Goal: Information Seeking & Learning: Compare options

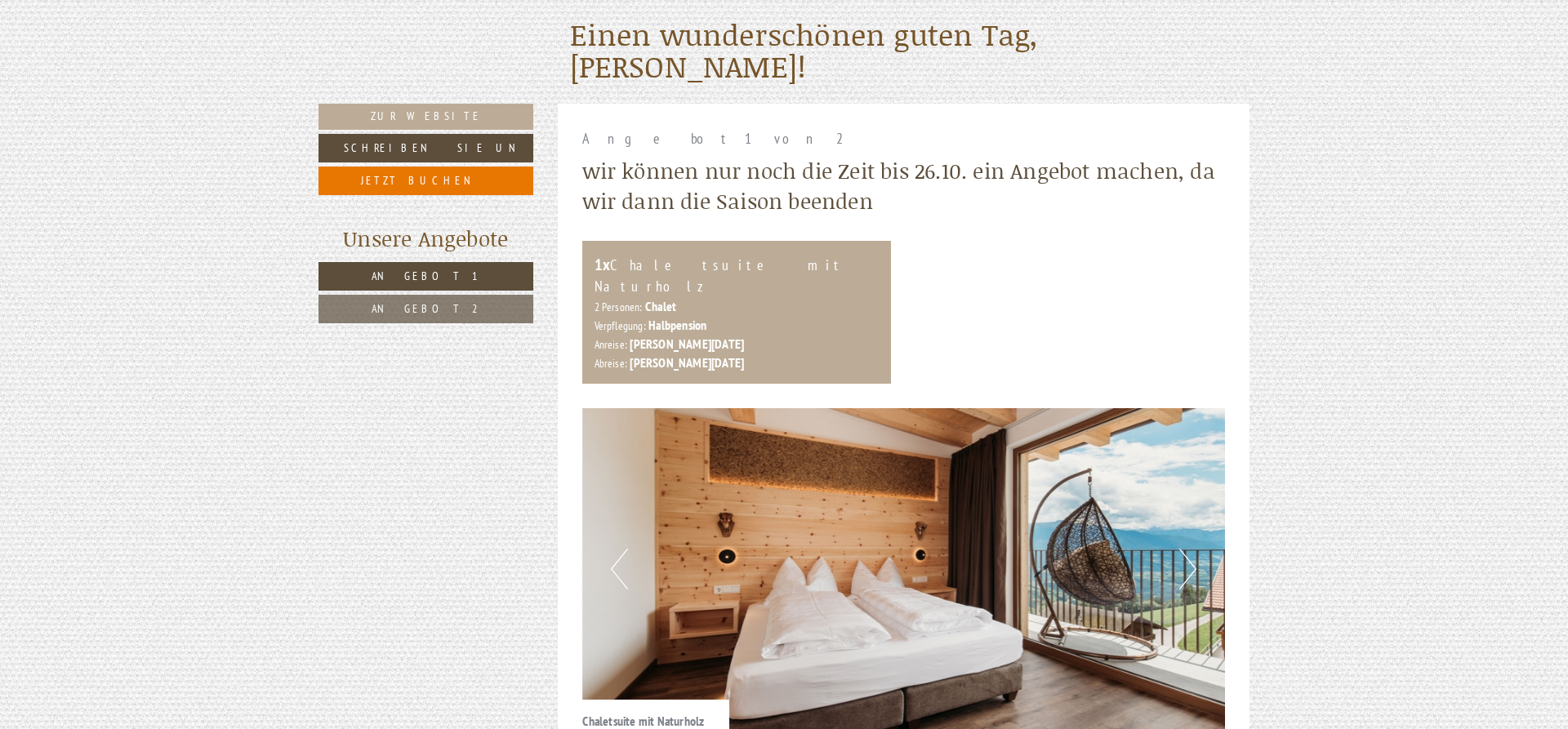
scroll to position [749, 0]
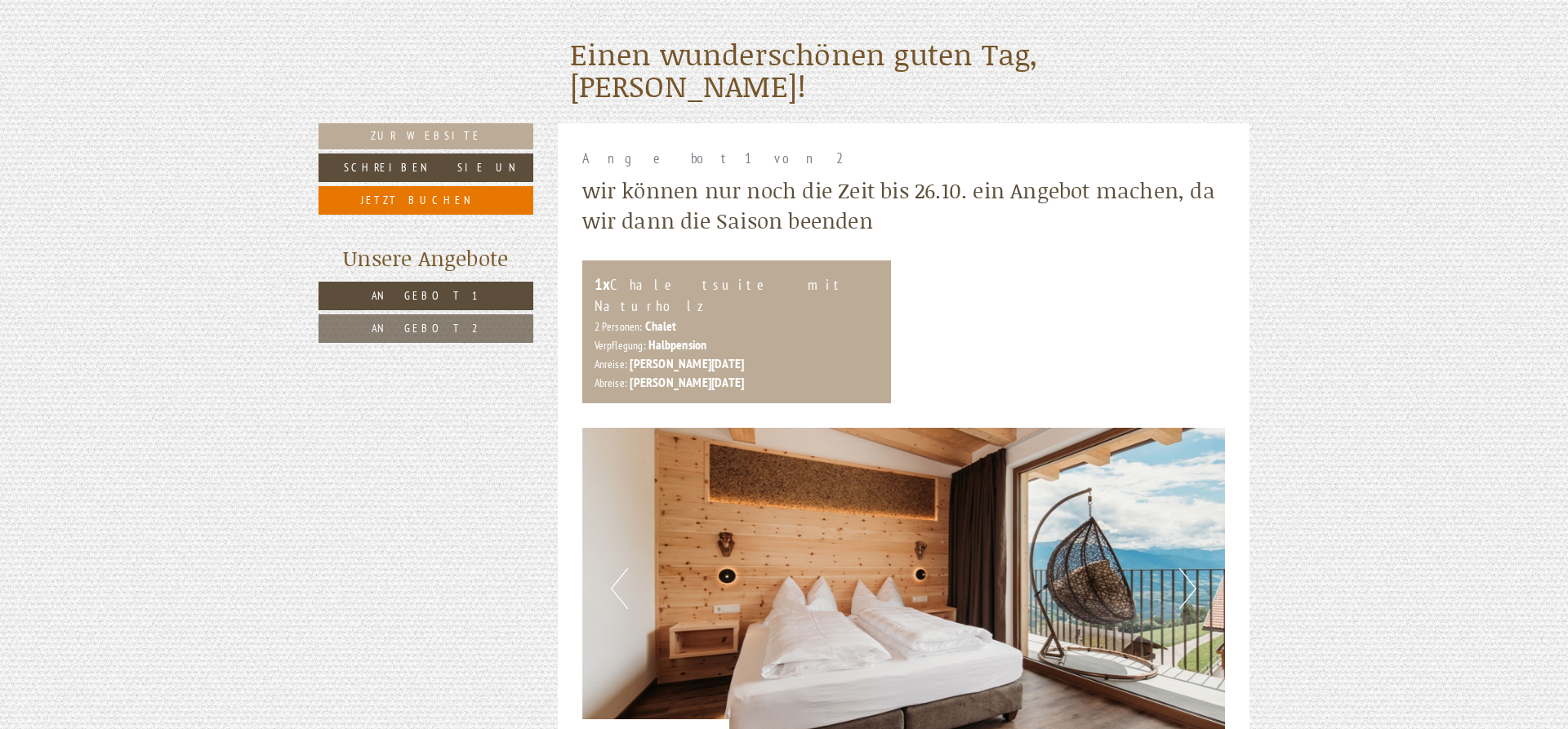
click at [447, 331] on span "Angebot 2" at bounding box center [426, 328] width 109 height 15
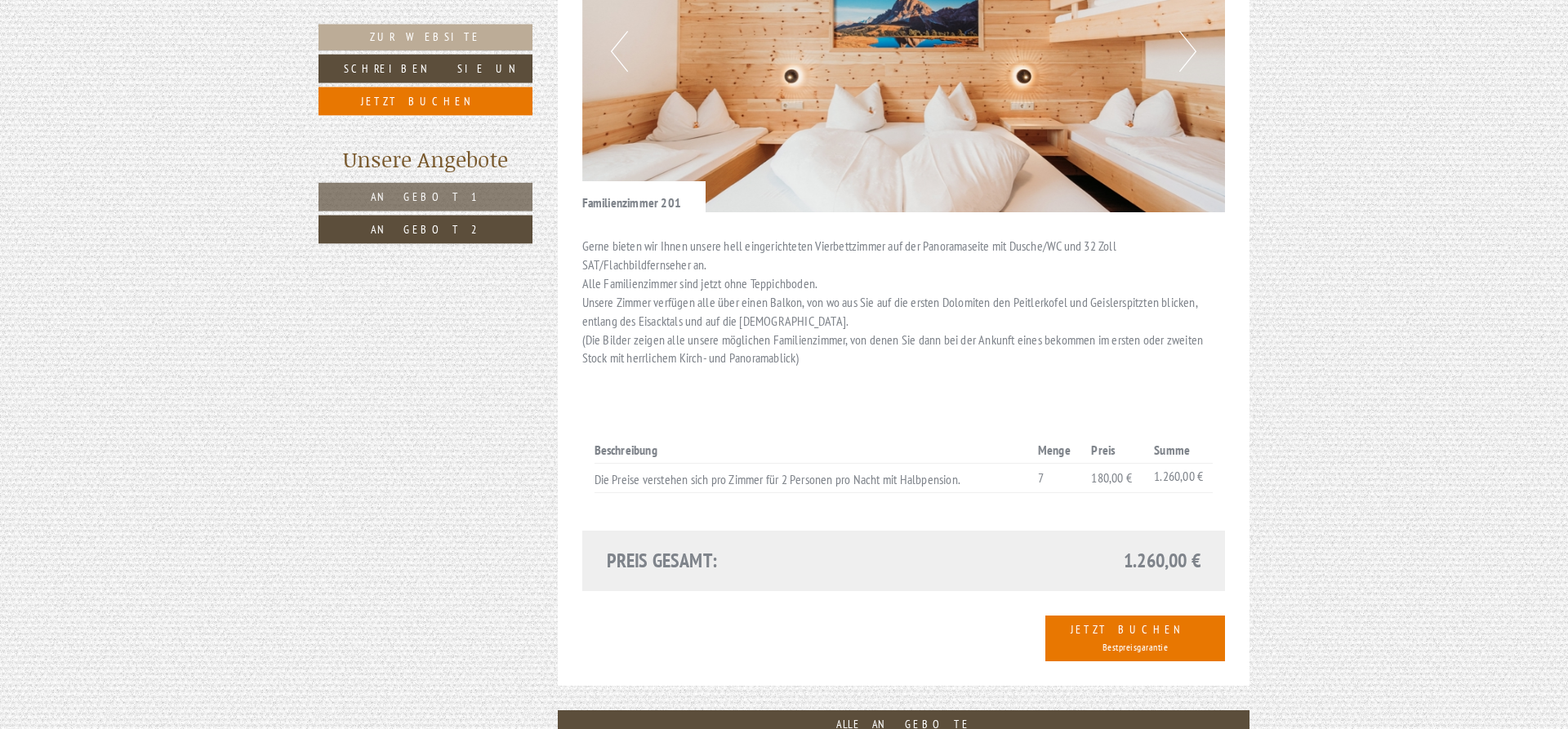
scroll to position [1289, 0]
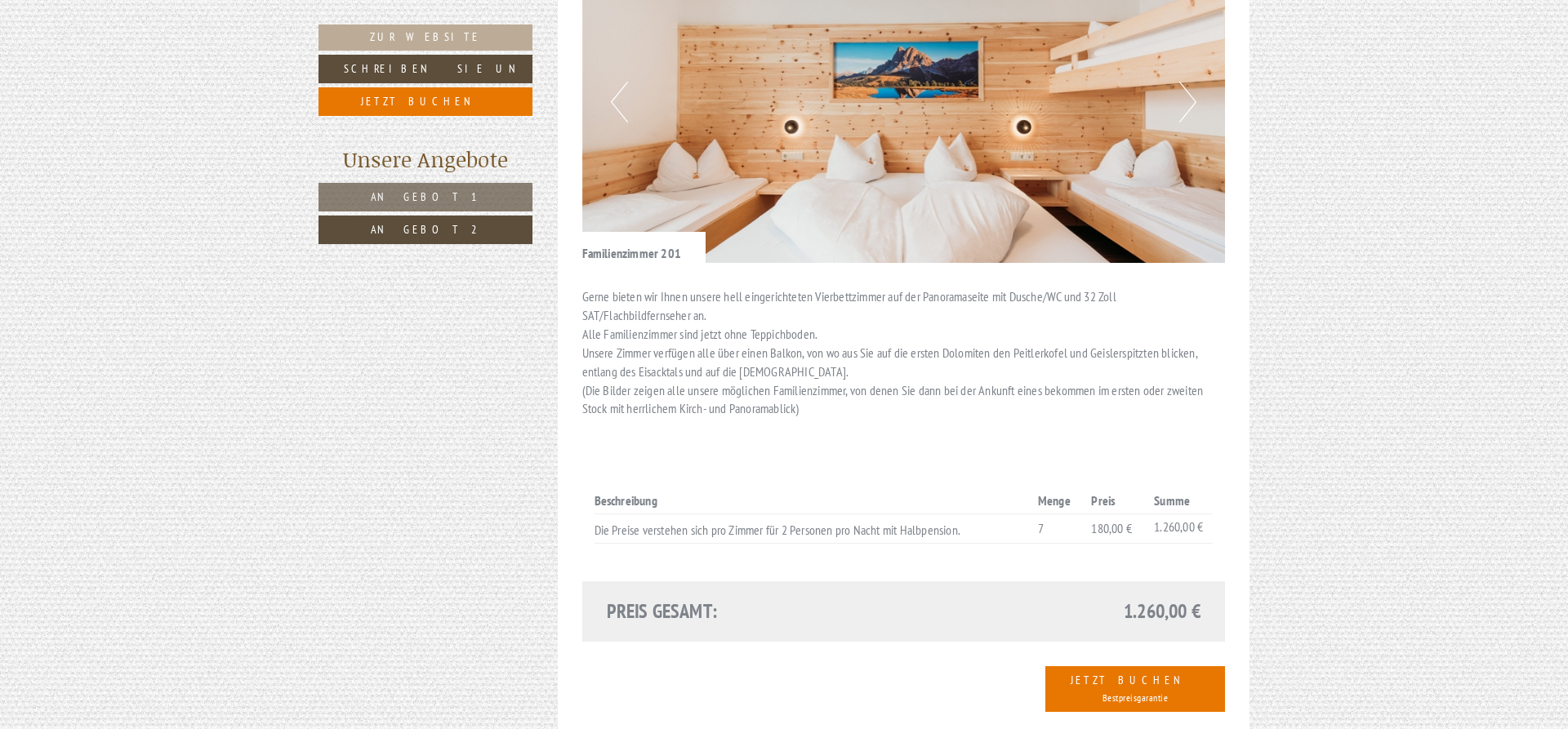
click at [454, 199] on link "Angebot 1" at bounding box center [425, 197] width 214 height 29
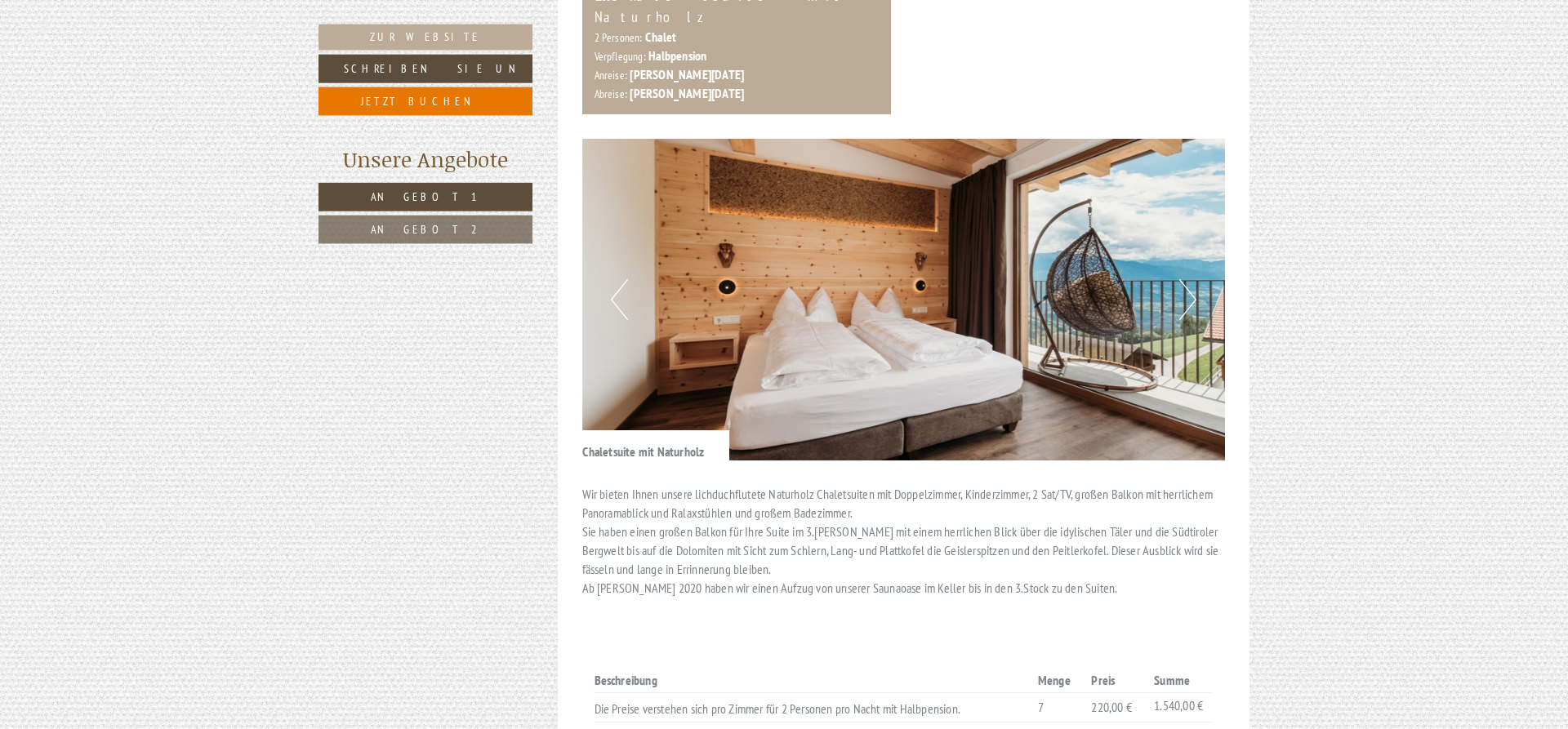
scroll to position [1039, 0]
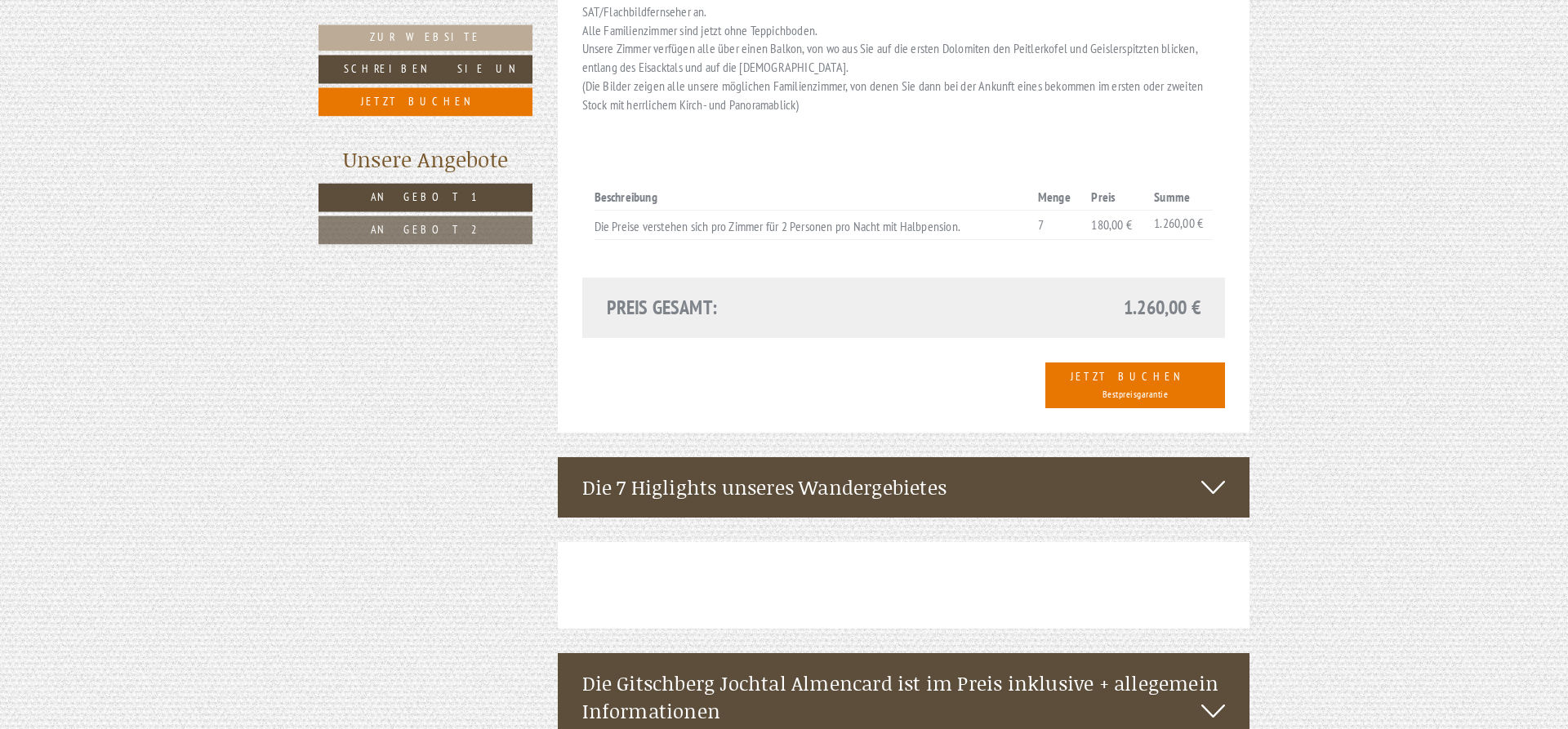
scroll to position [2748, 0]
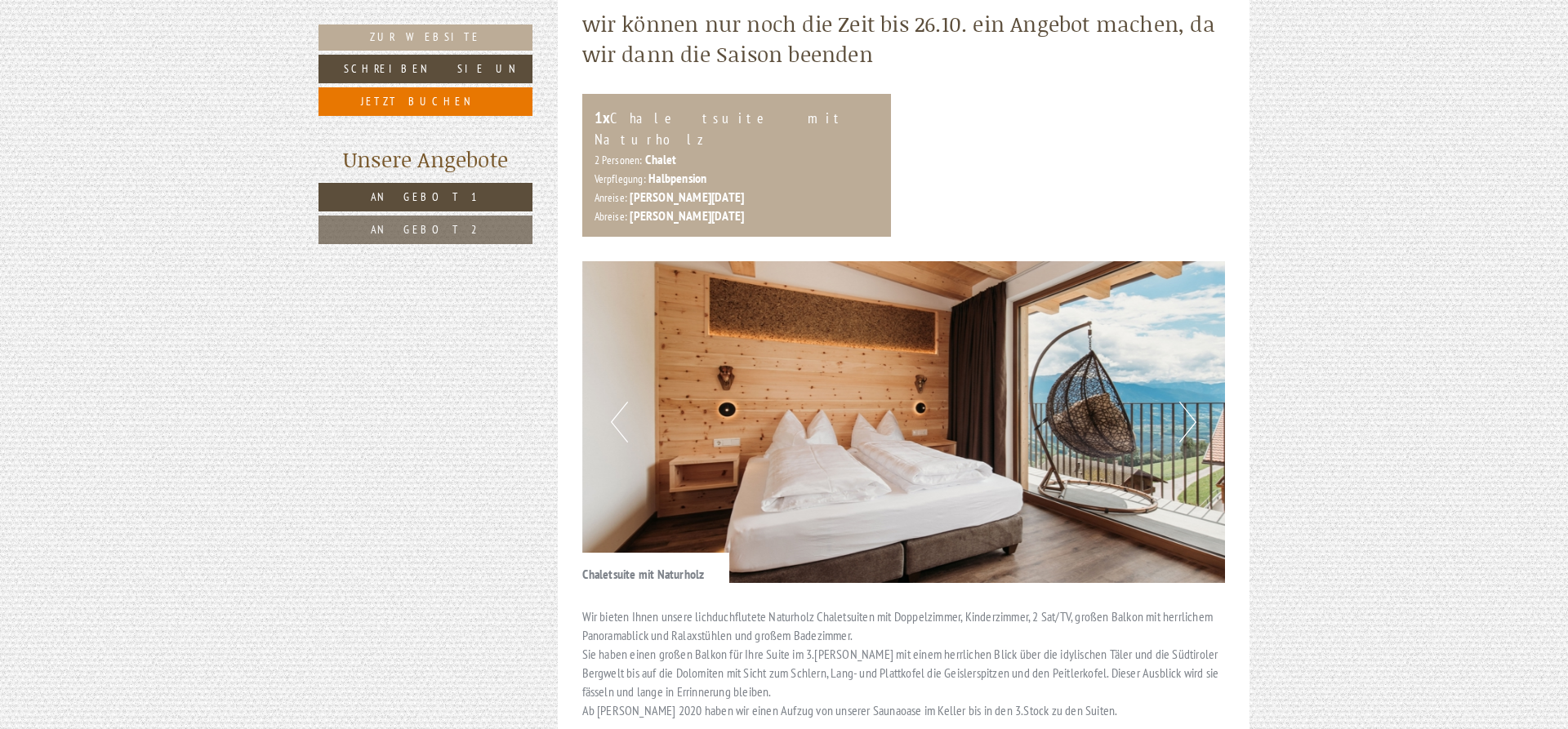
scroll to position [500, 0]
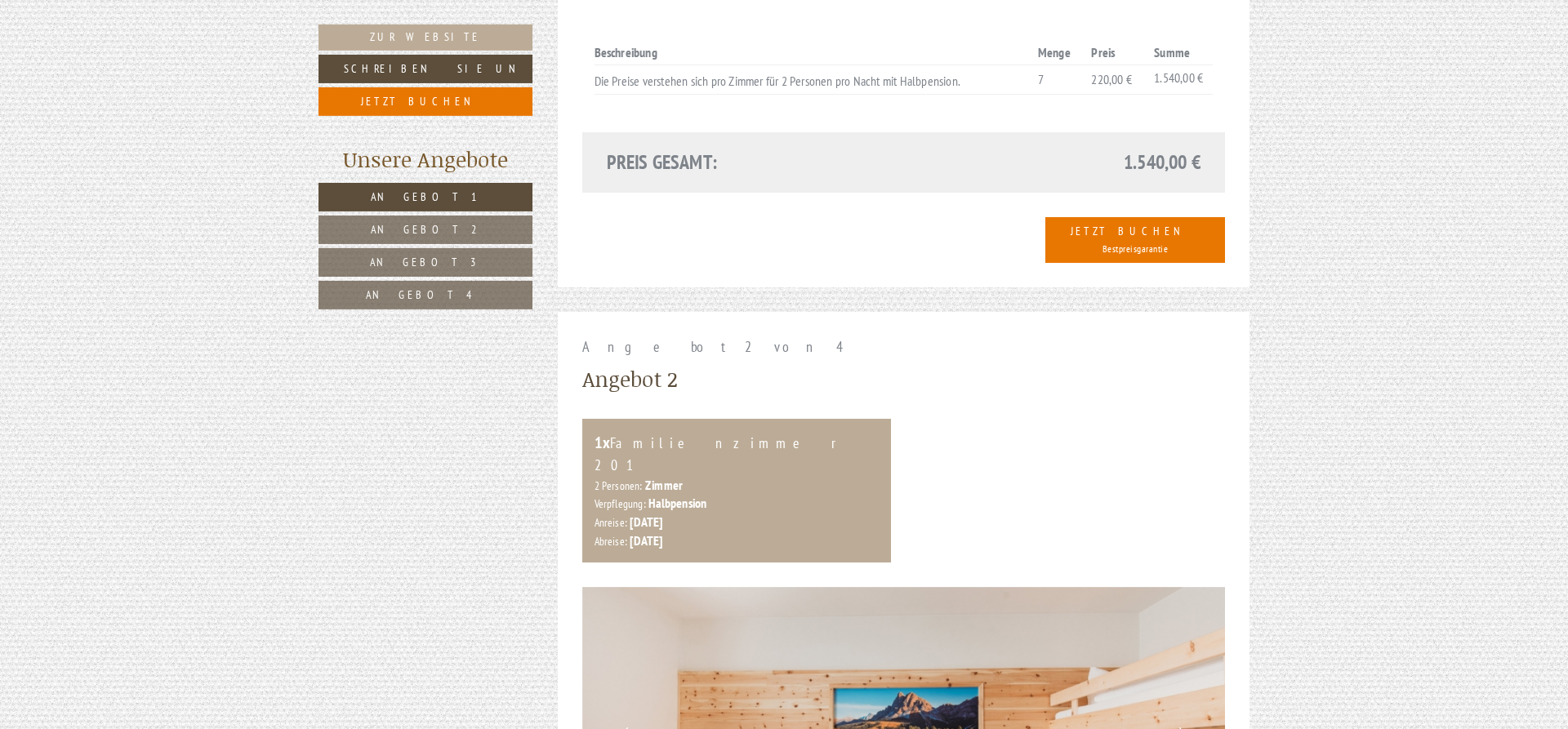
scroll to position [1666, 0]
click at [460, 235] on link "Angebot 2" at bounding box center [425, 229] width 214 height 29
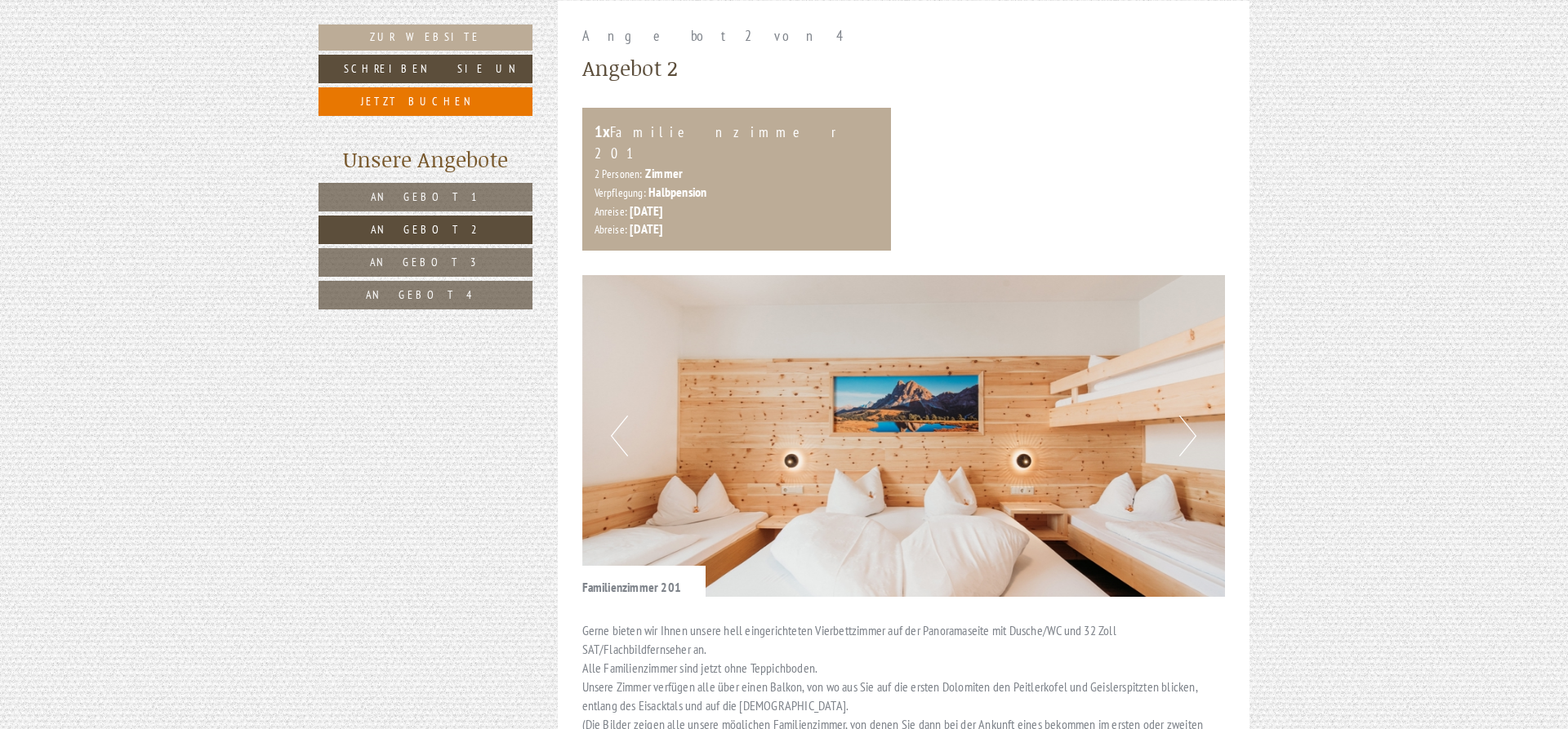
click at [417, 202] on span "Angebot 1" at bounding box center [425, 196] width 109 height 15
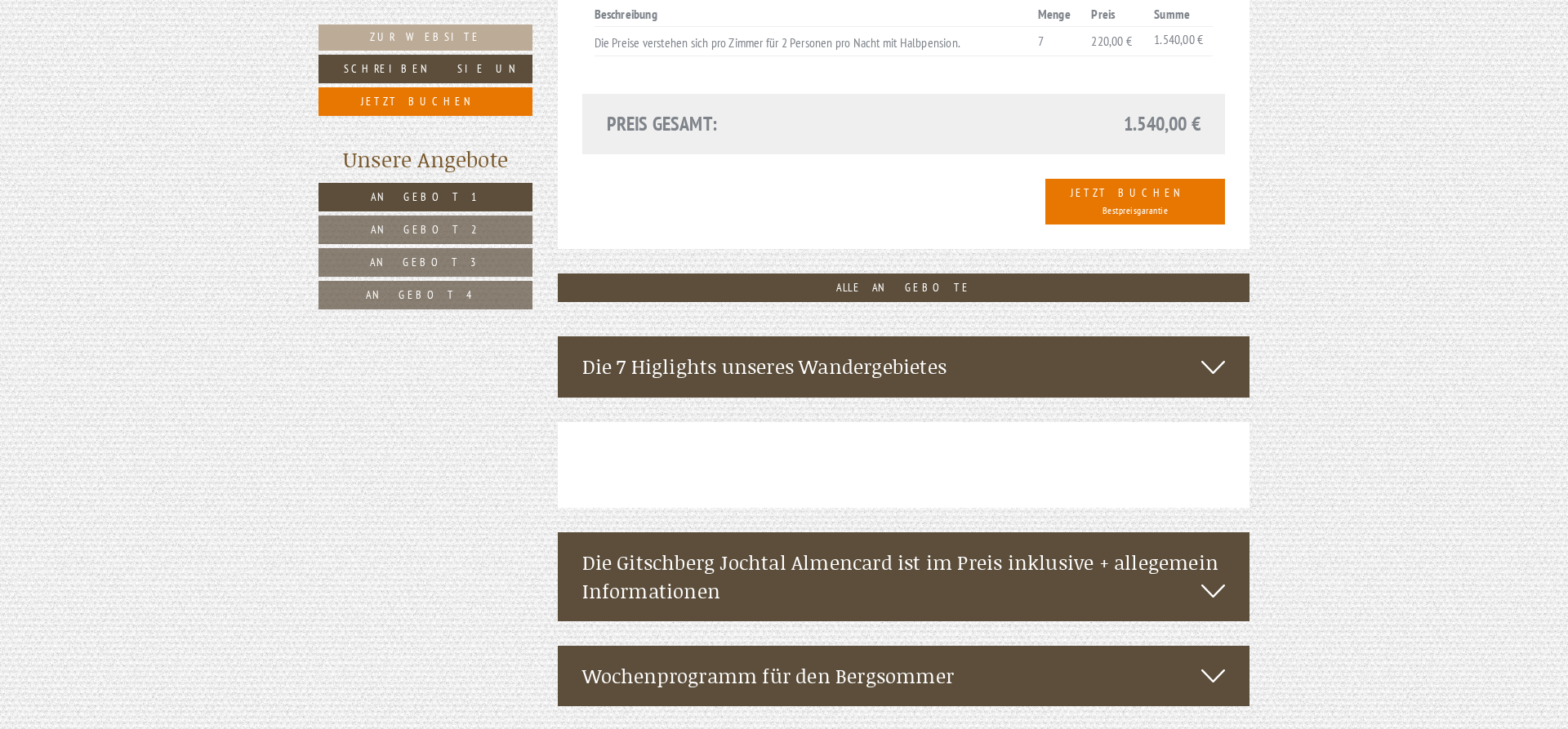
click at [441, 228] on span "Angebot 2" at bounding box center [425, 229] width 109 height 15
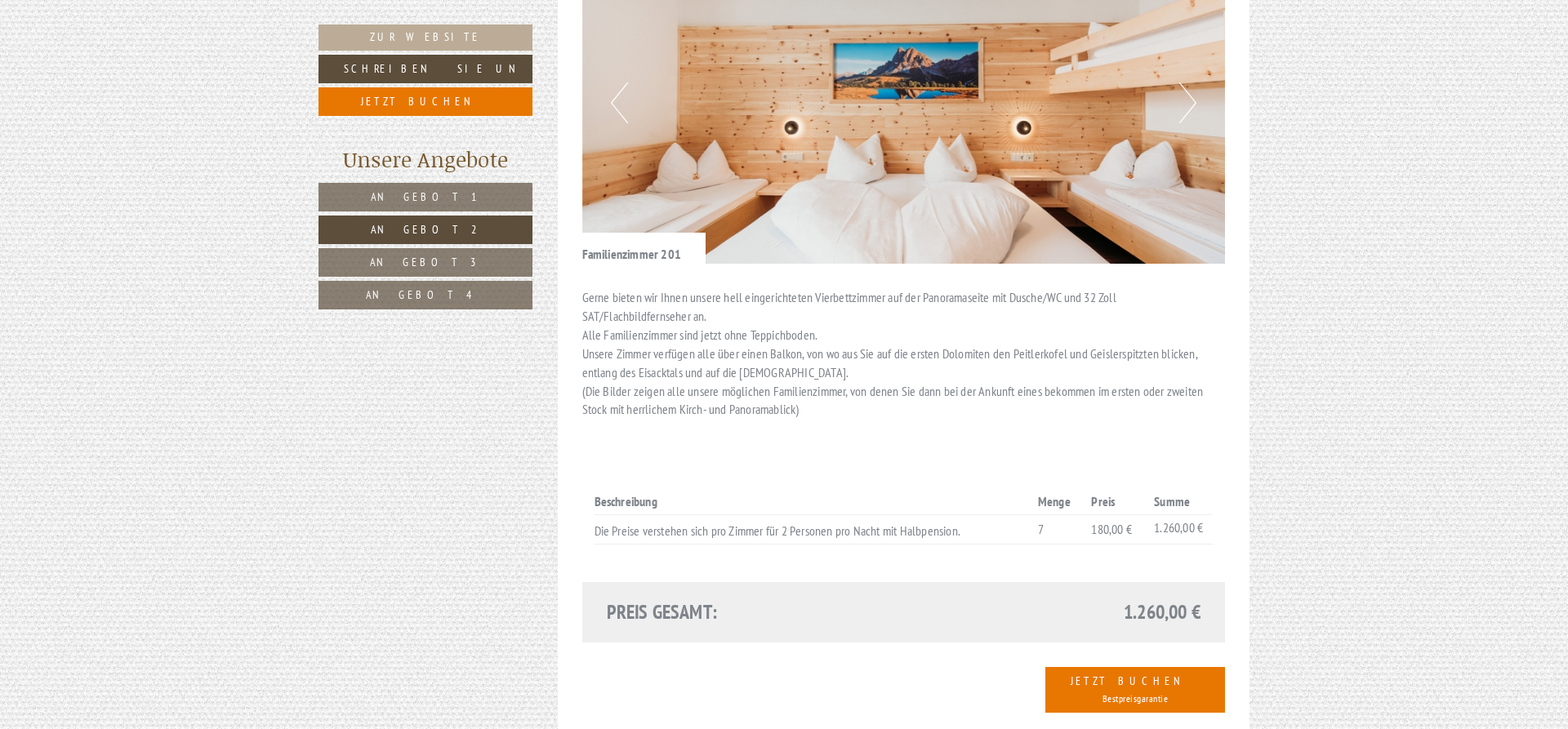
click at [416, 258] on span "Angebot 3" at bounding box center [425, 262] width 111 height 15
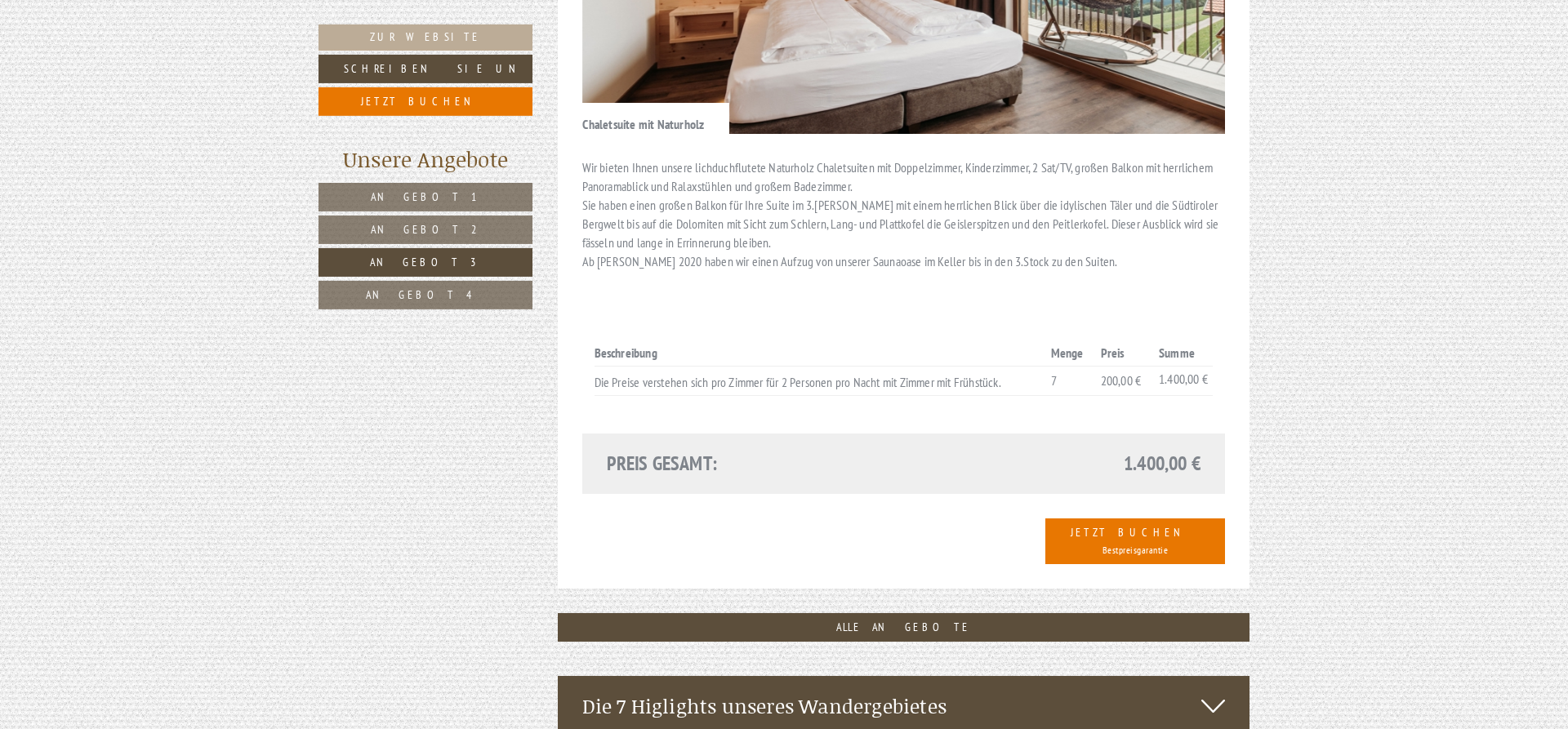
scroll to position [1372, 0]
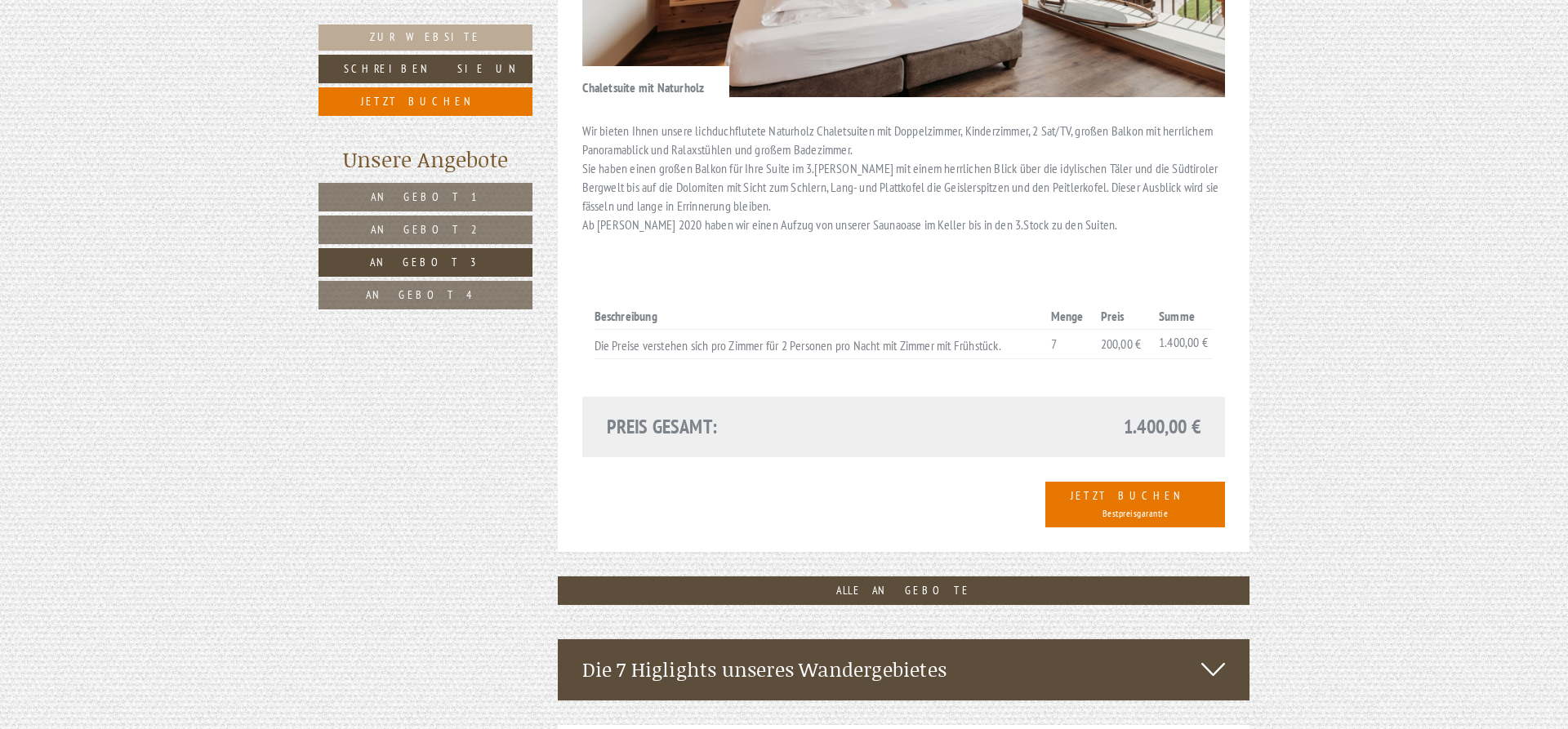
click at [422, 284] on link "Angebot 4" at bounding box center [425, 295] width 214 height 29
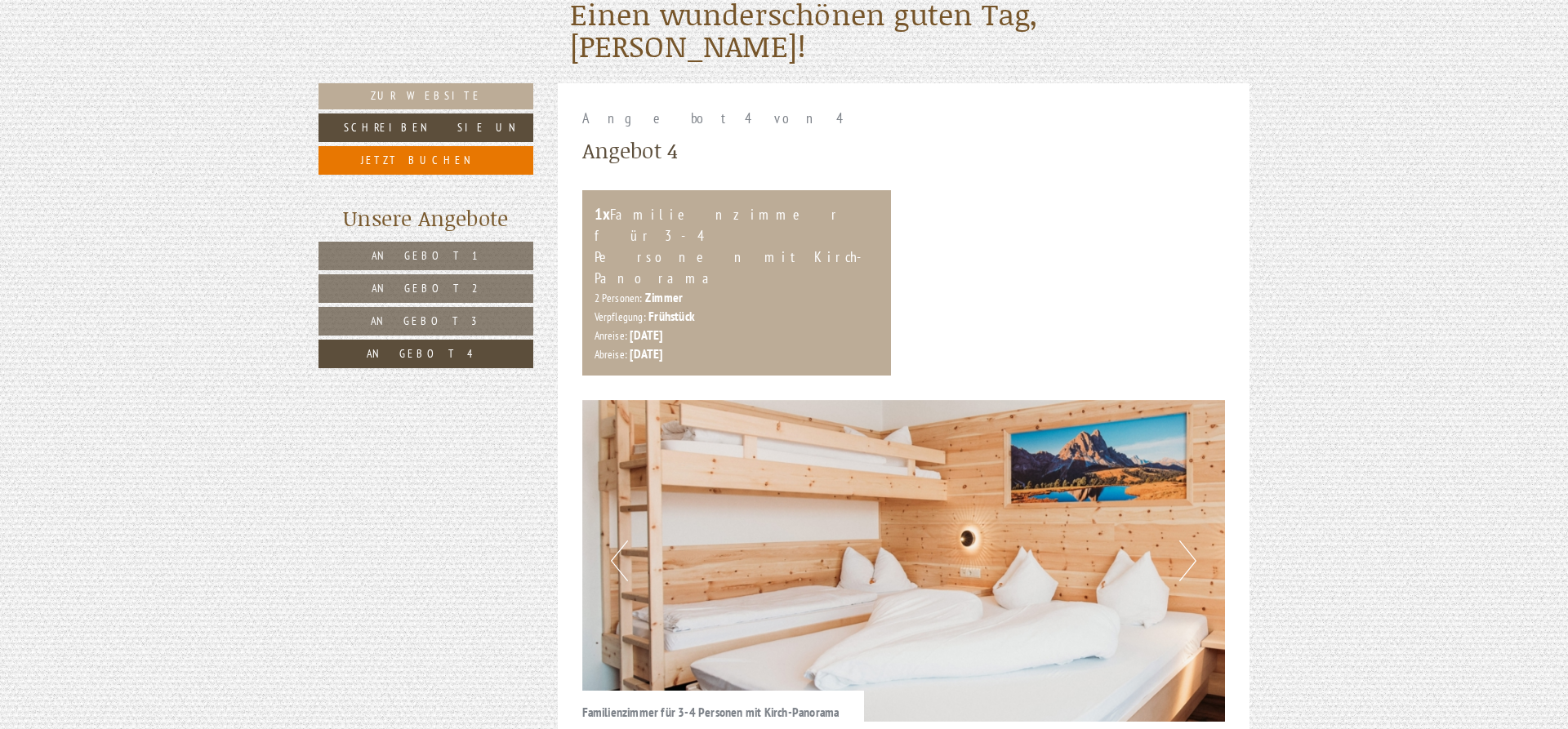
scroll to position [456, 0]
